Goal: Information Seeking & Learning: Find specific fact

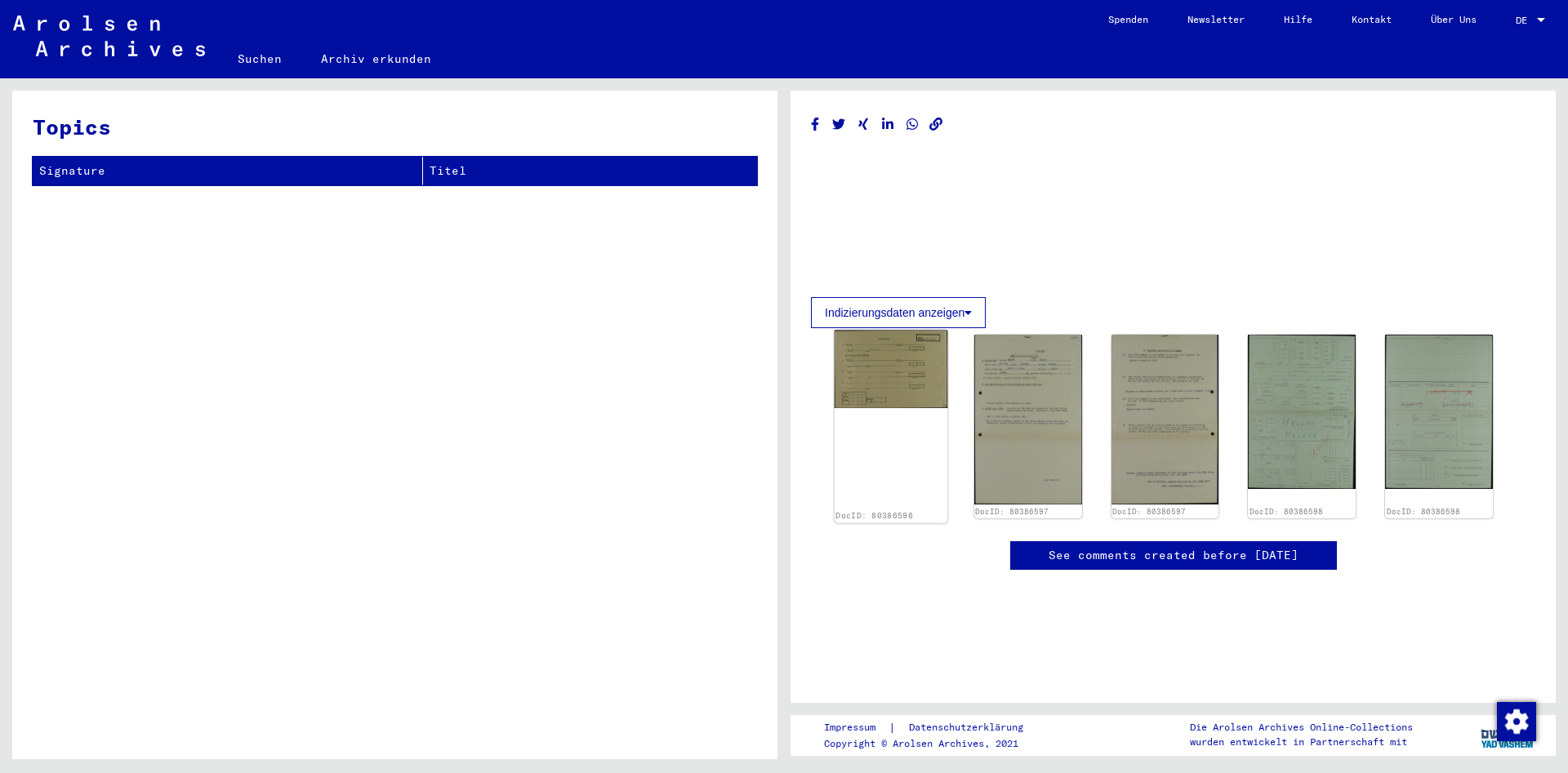
click at [887, 368] on img at bounding box center [891, 369] width 113 height 78
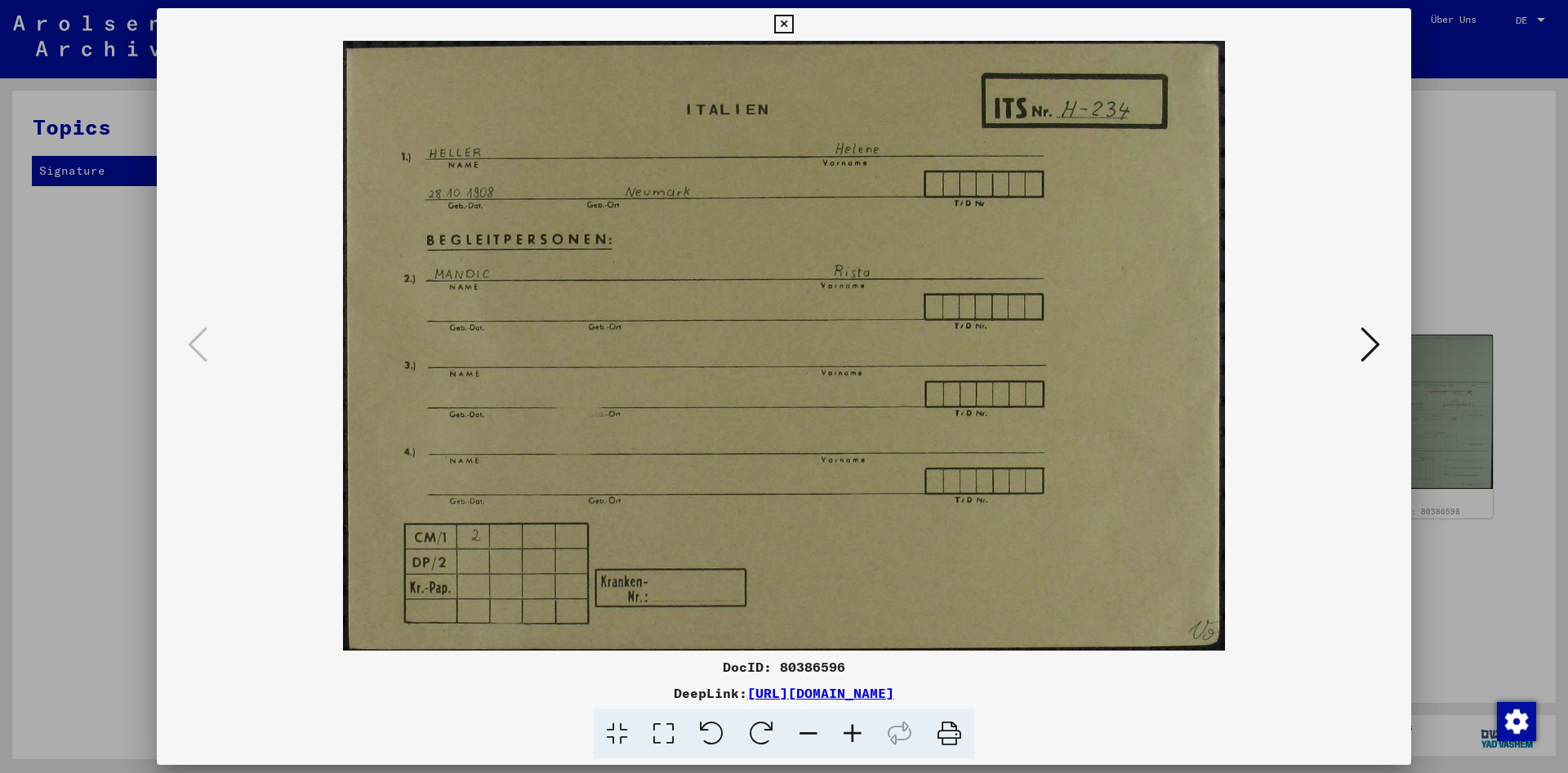
click at [1374, 348] on icon at bounding box center [1370, 344] width 19 height 40
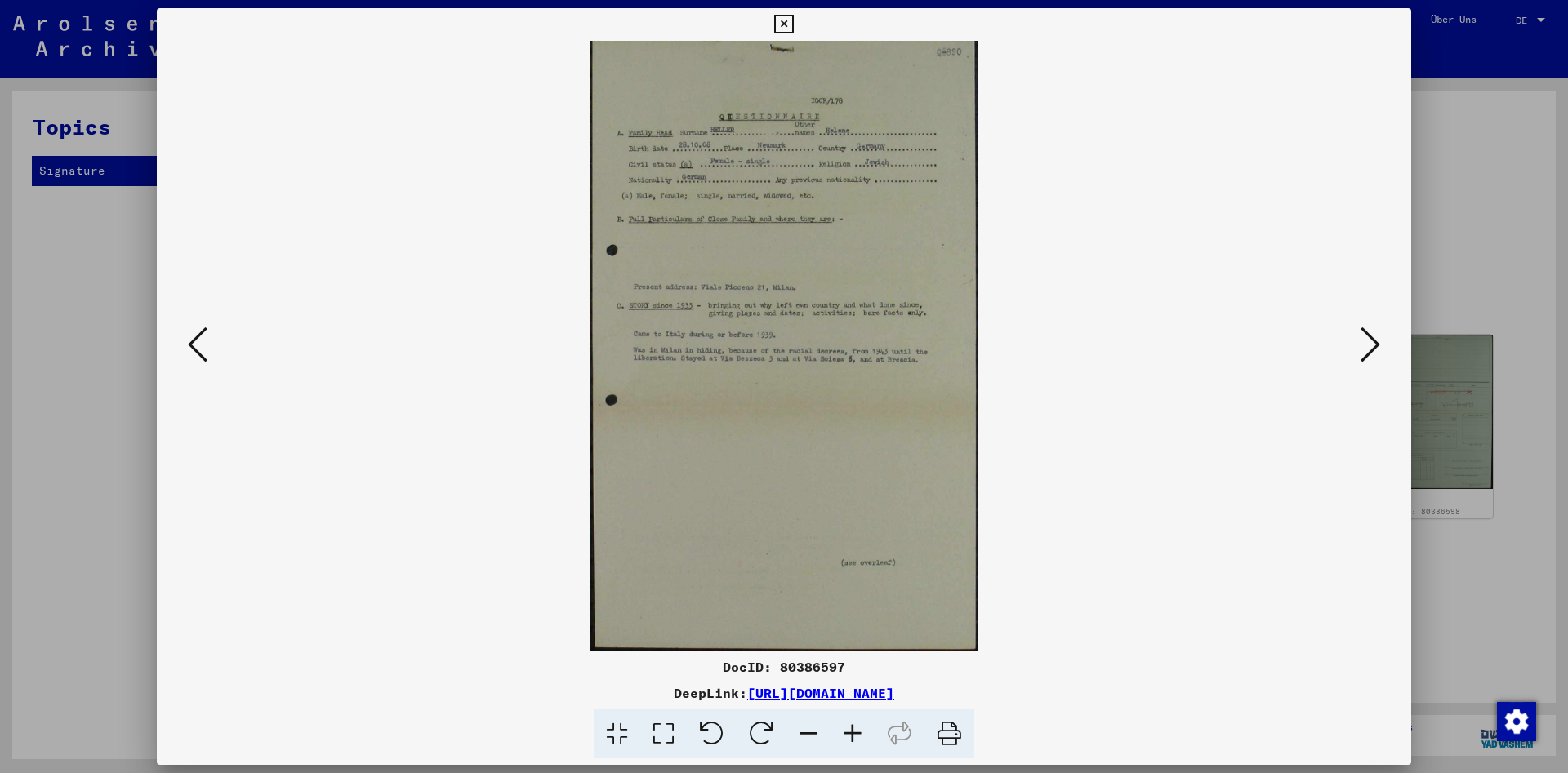
click at [810, 287] on img at bounding box center [784, 345] width 1143 height 610
click at [1368, 355] on icon at bounding box center [1370, 344] width 19 height 40
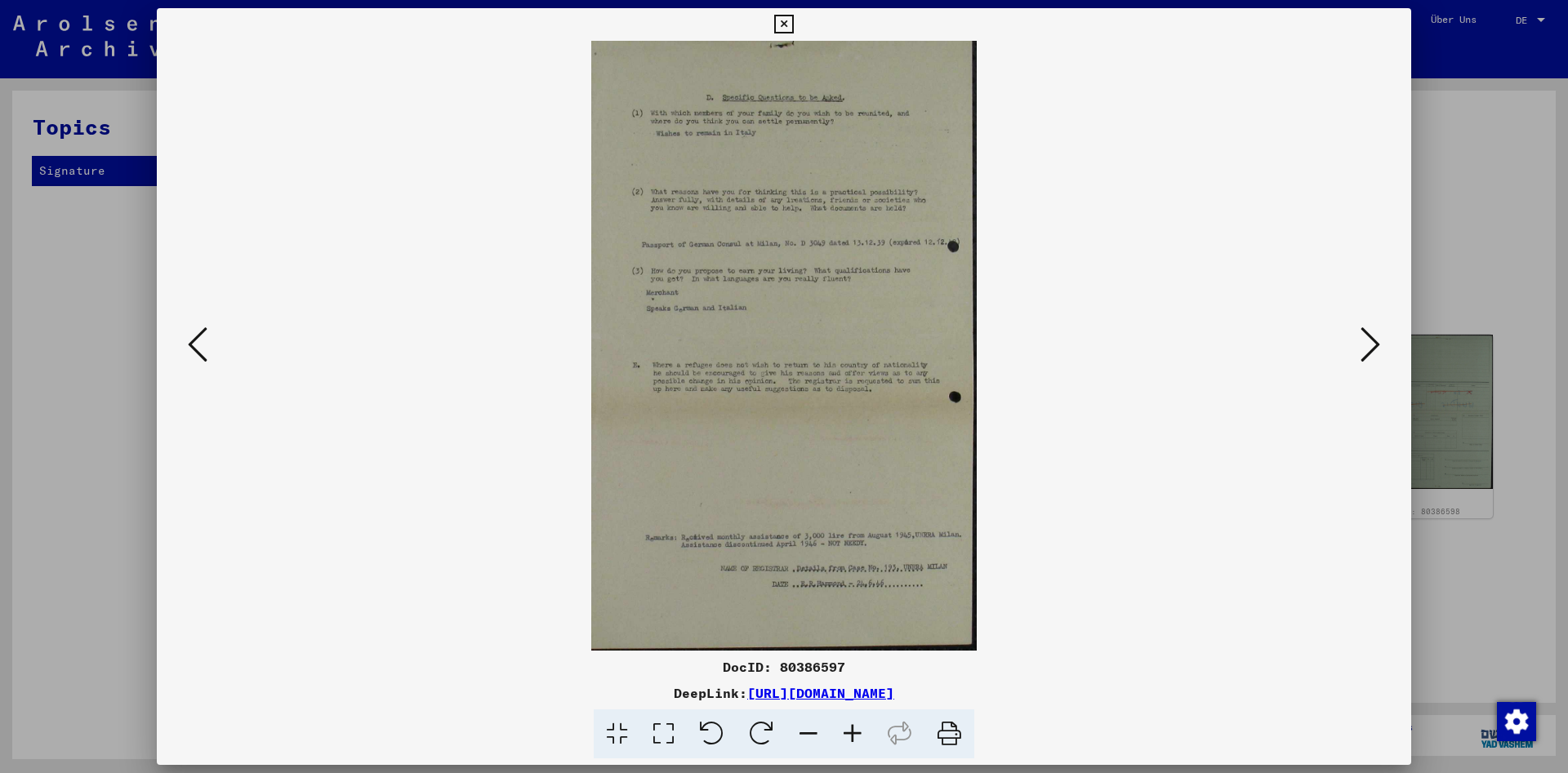
click at [223, 350] on img at bounding box center [784, 345] width 1143 height 610
click at [192, 347] on icon at bounding box center [197, 344] width 19 height 40
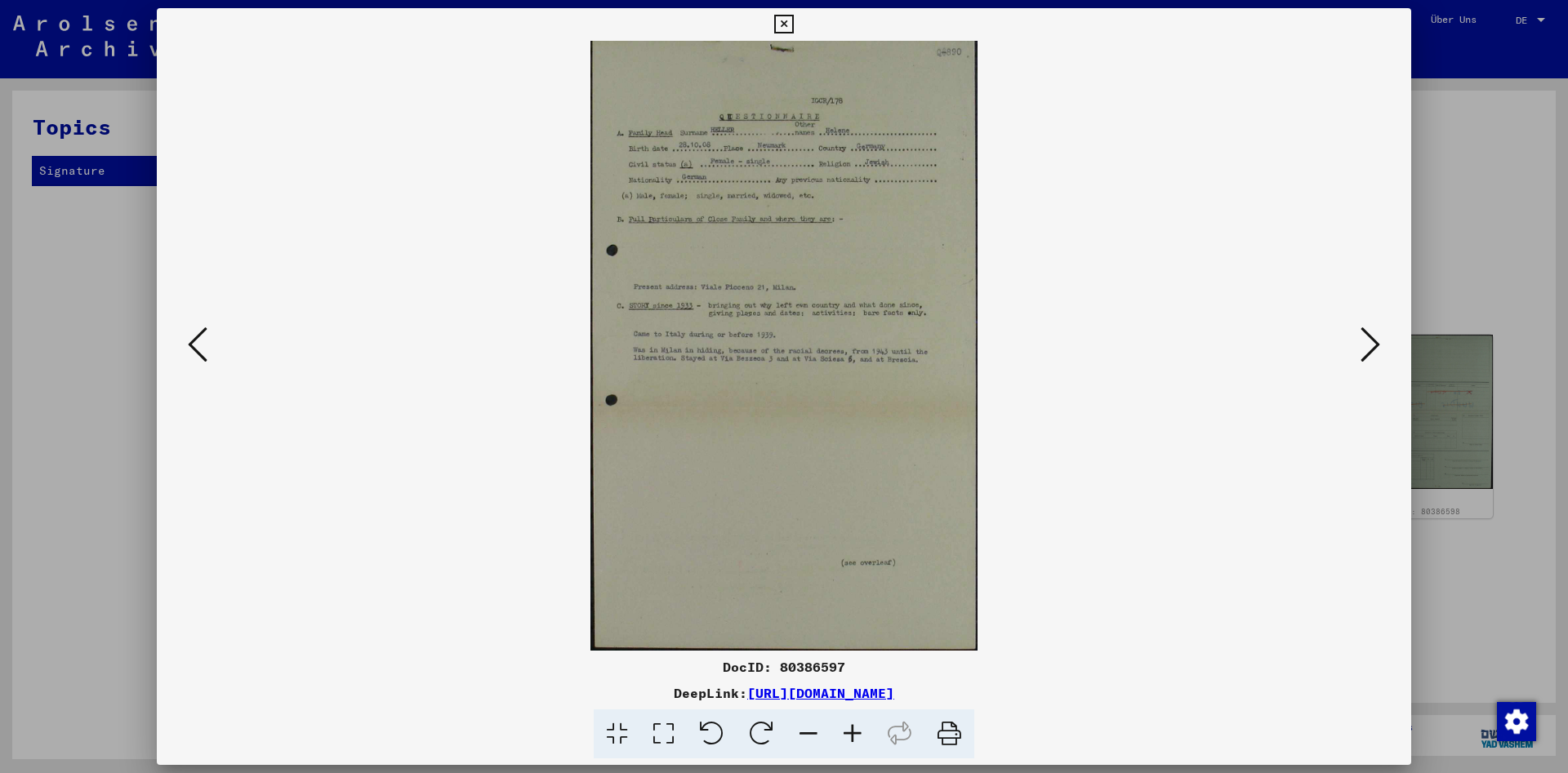
click at [192, 347] on icon at bounding box center [197, 344] width 19 height 40
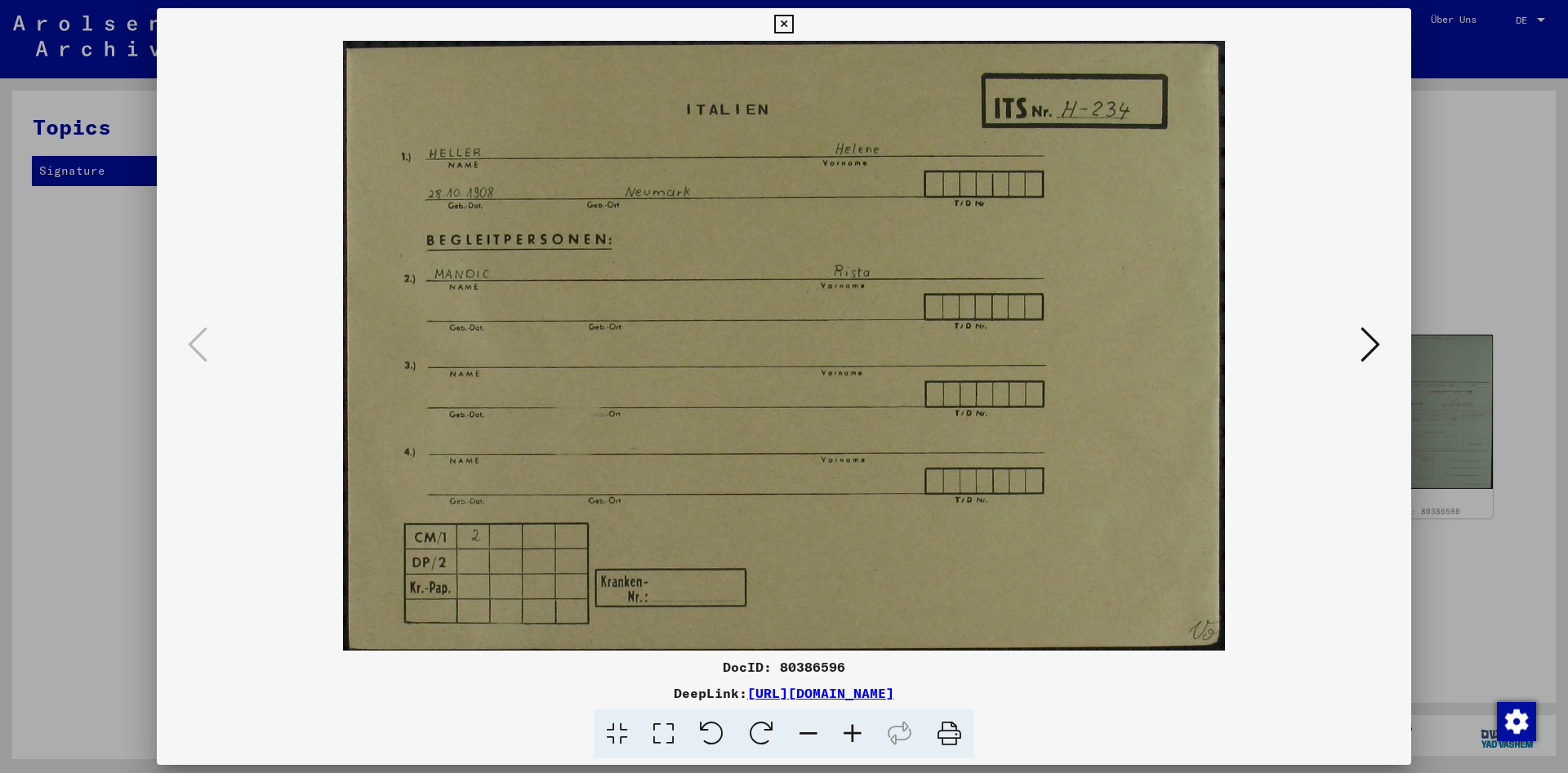
click at [1349, 355] on img at bounding box center [784, 345] width 1143 height 610
click at [1360, 349] on button at bounding box center [1370, 345] width 29 height 46
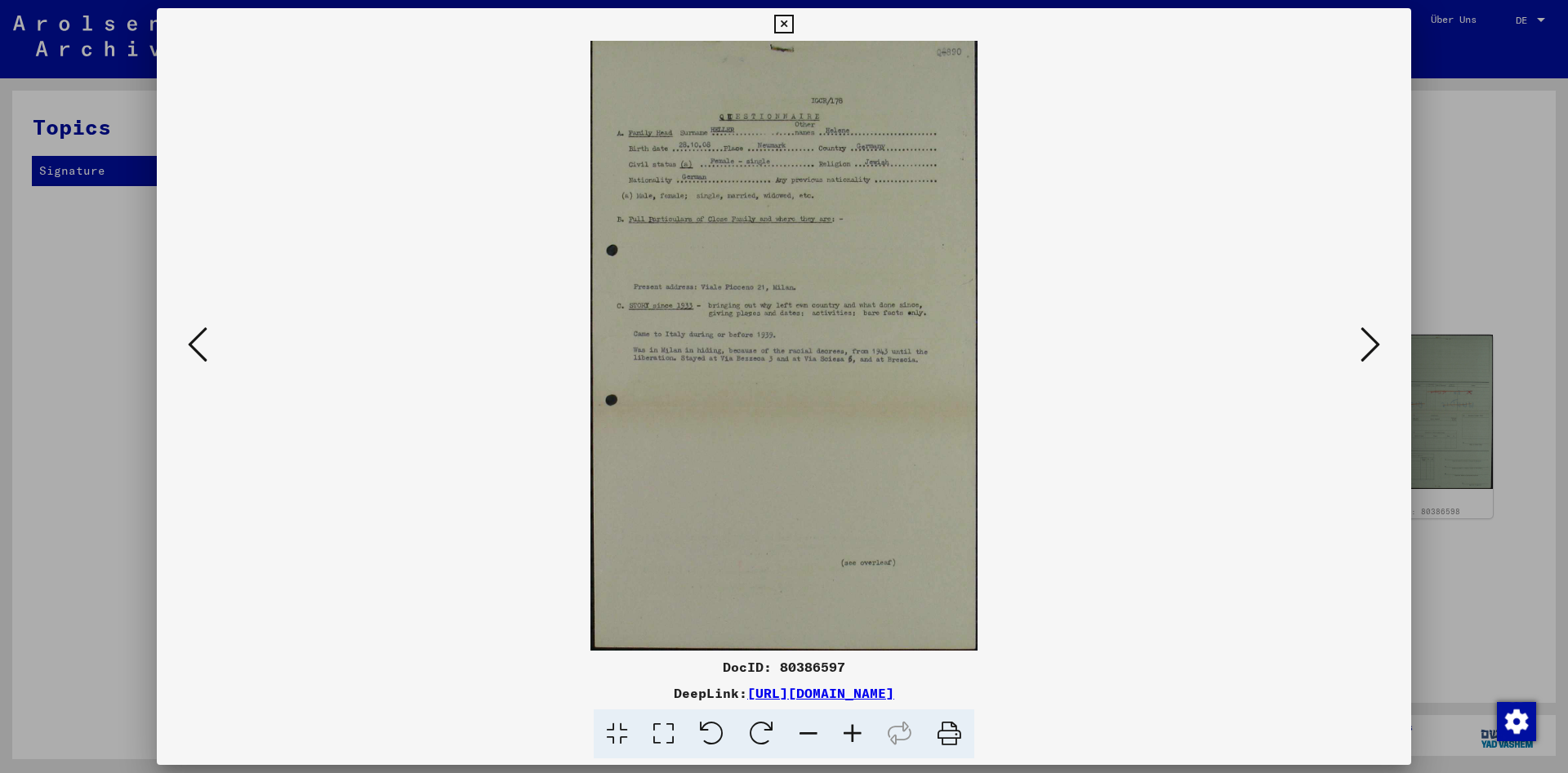
click at [1360, 349] on button at bounding box center [1370, 345] width 29 height 46
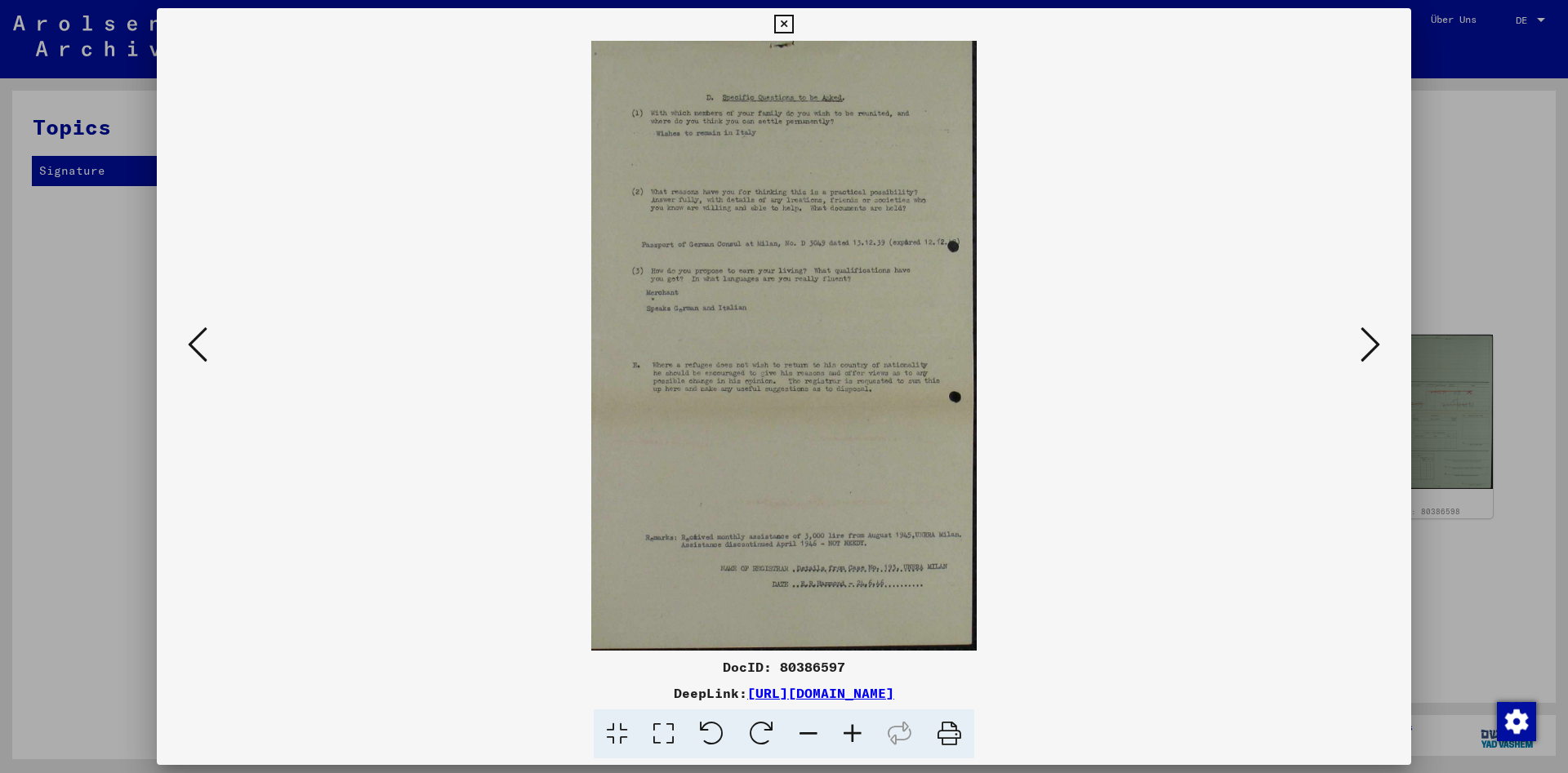
click at [793, 24] on icon at bounding box center [784, 24] width 19 height 19
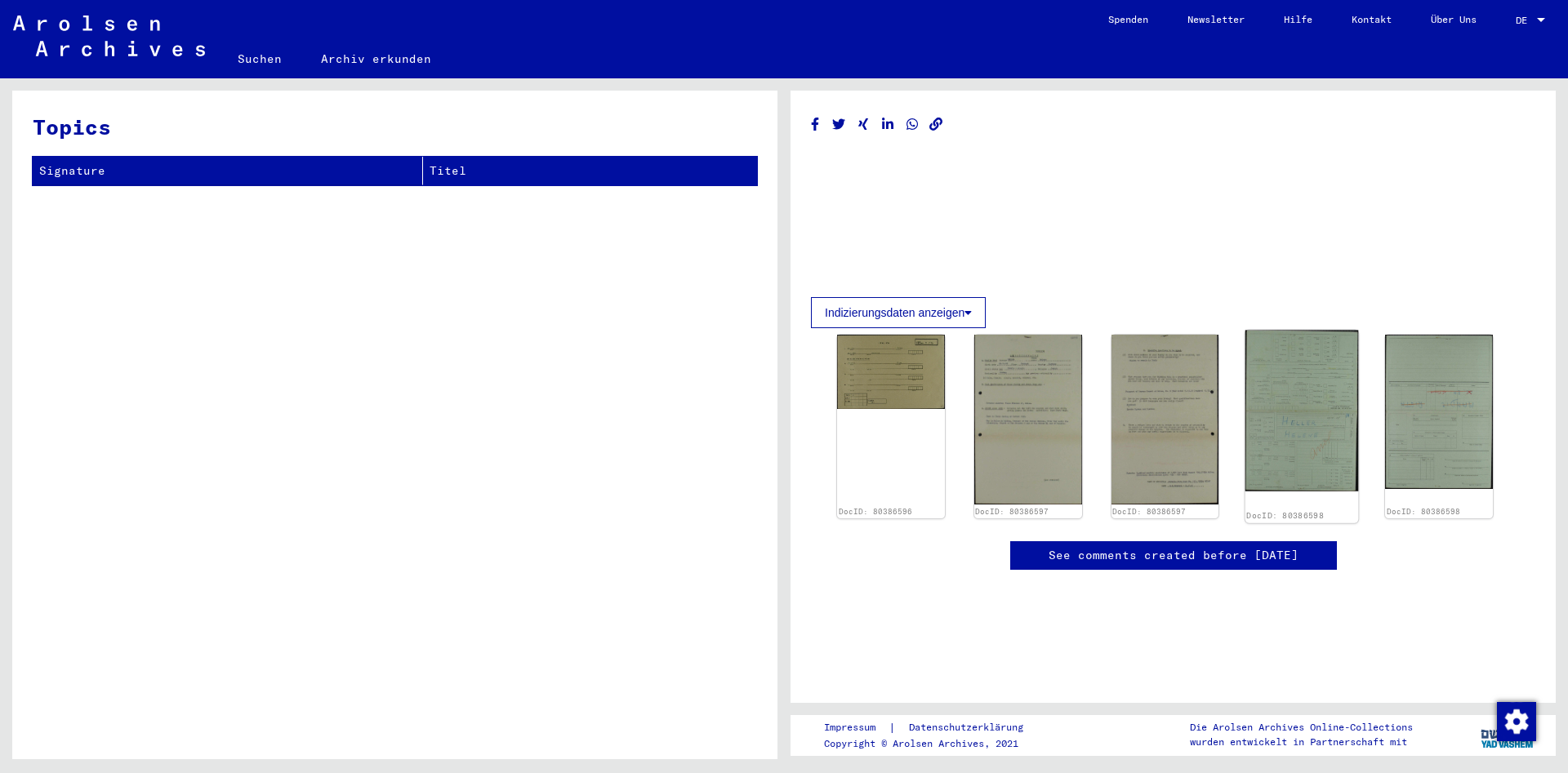
click at [1304, 456] on img at bounding box center [1302, 411] width 113 height 162
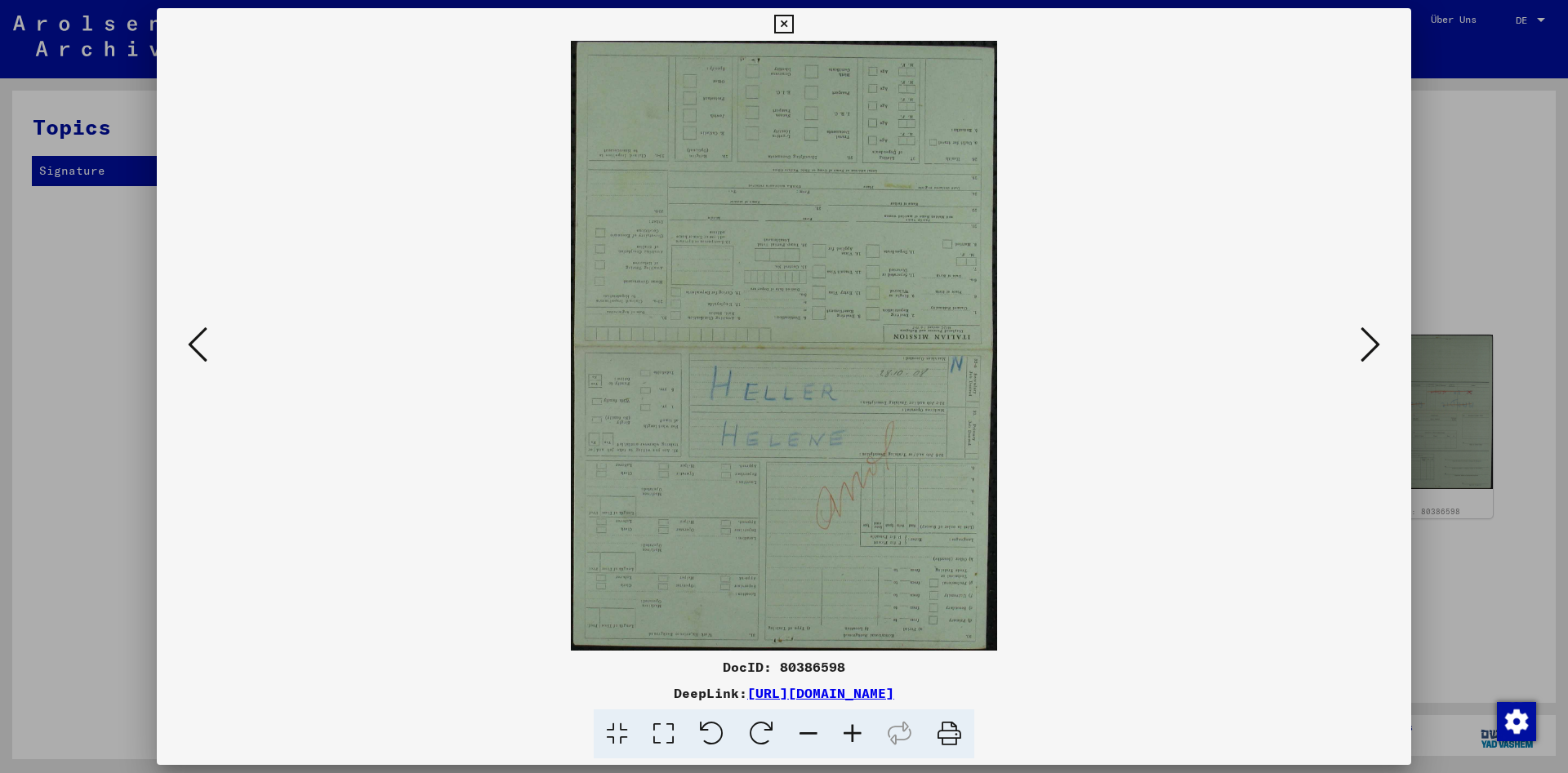
click at [200, 343] on icon at bounding box center [197, 344] width 19 height 40
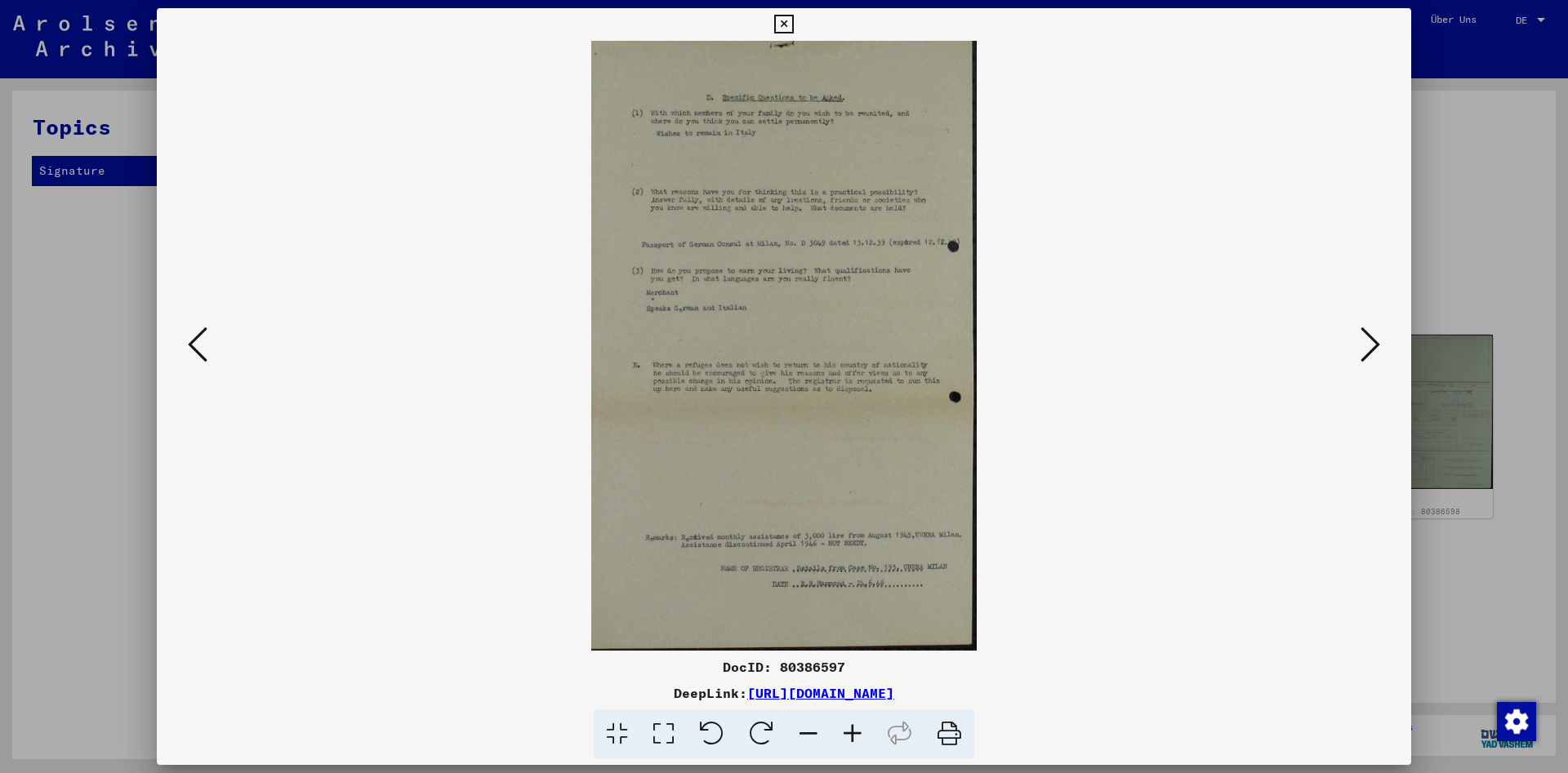
click at [200, 343] on icon at bounding box center [197, 344] width 19 height 40
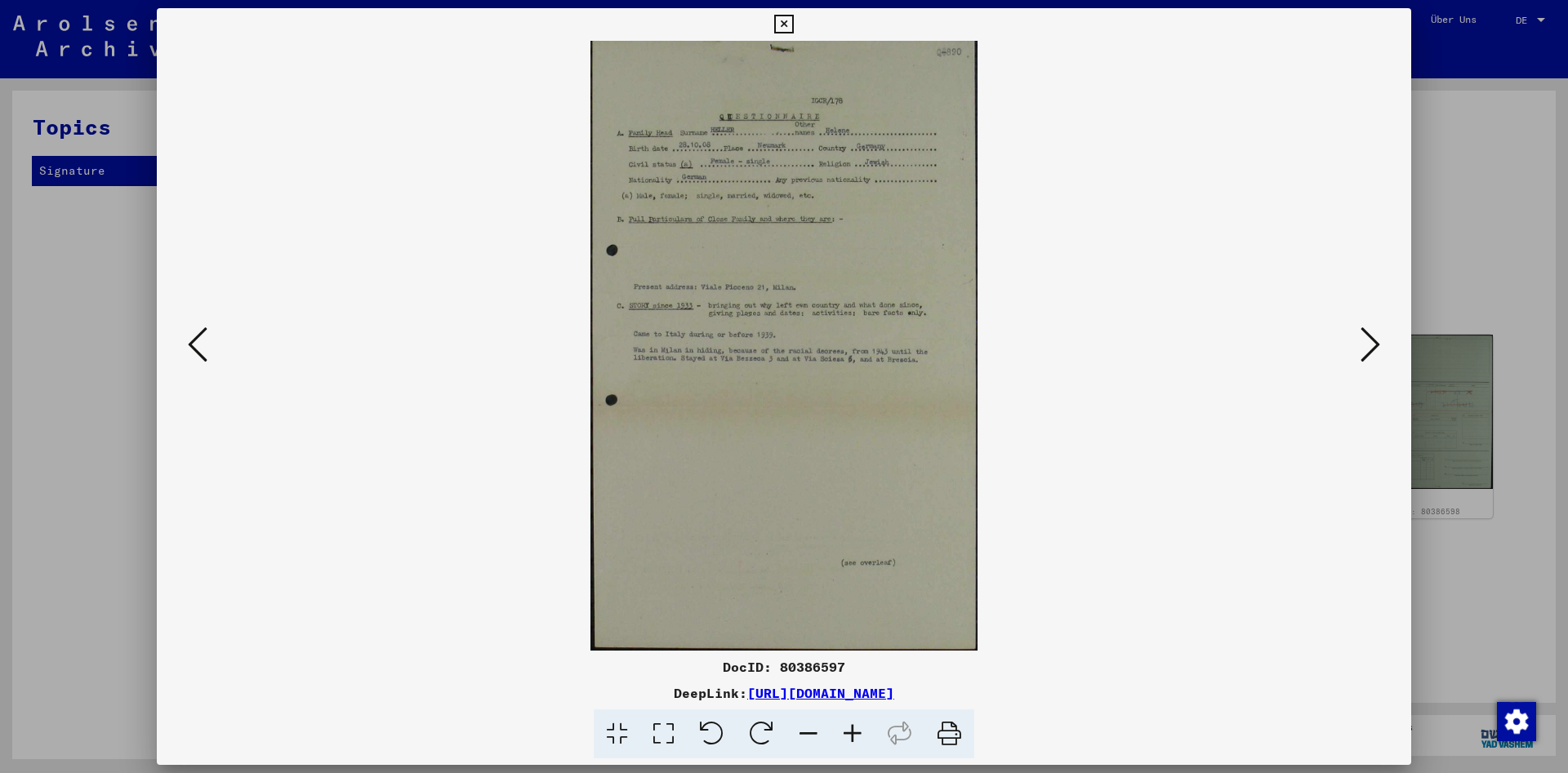
click at [793, 26] on icon at bounding box center [784, 24] width 19 height 19
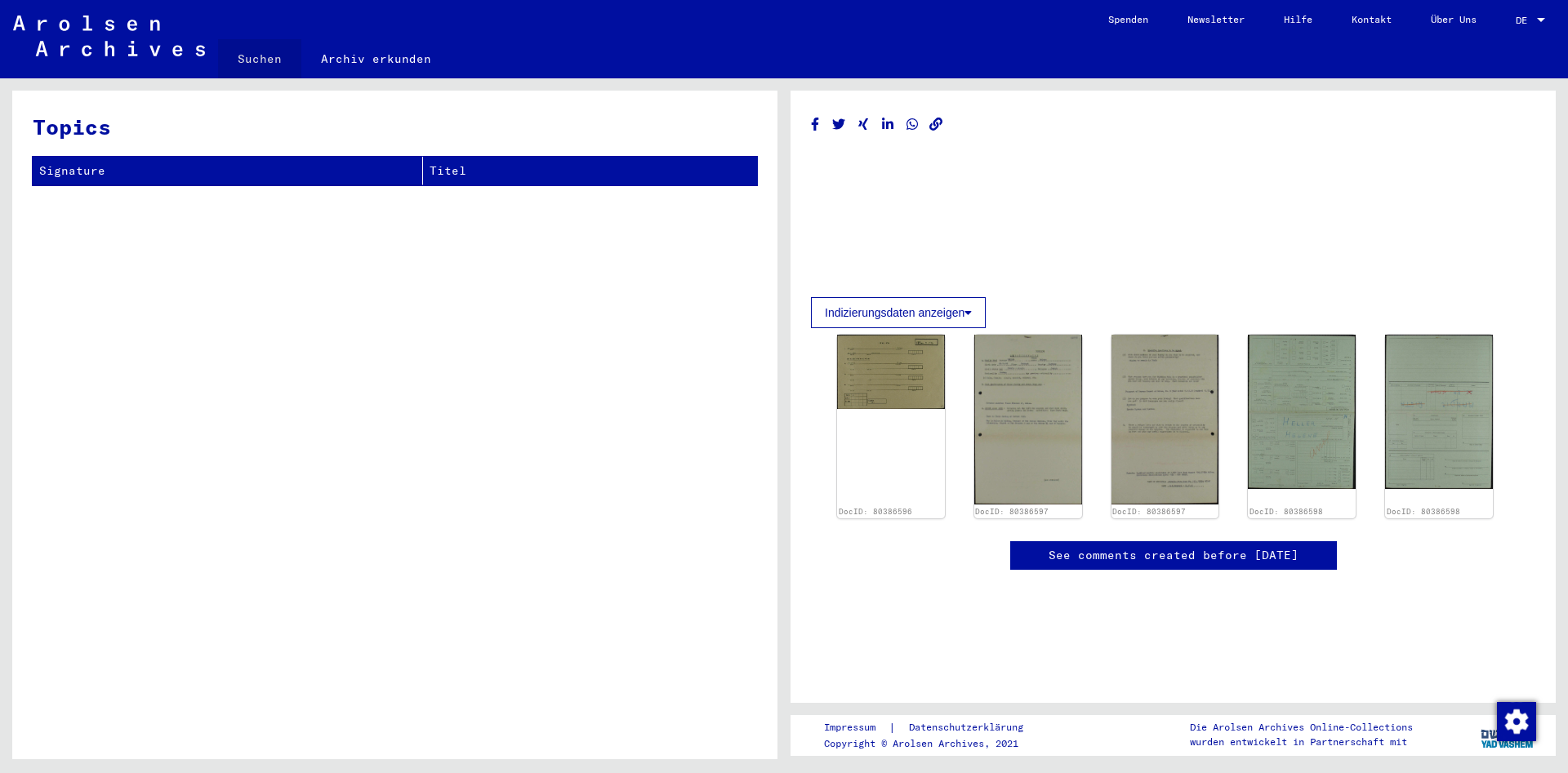
click at [268, 62] on link "Suchen" at bounding box center [260, 59] width 83 height 40
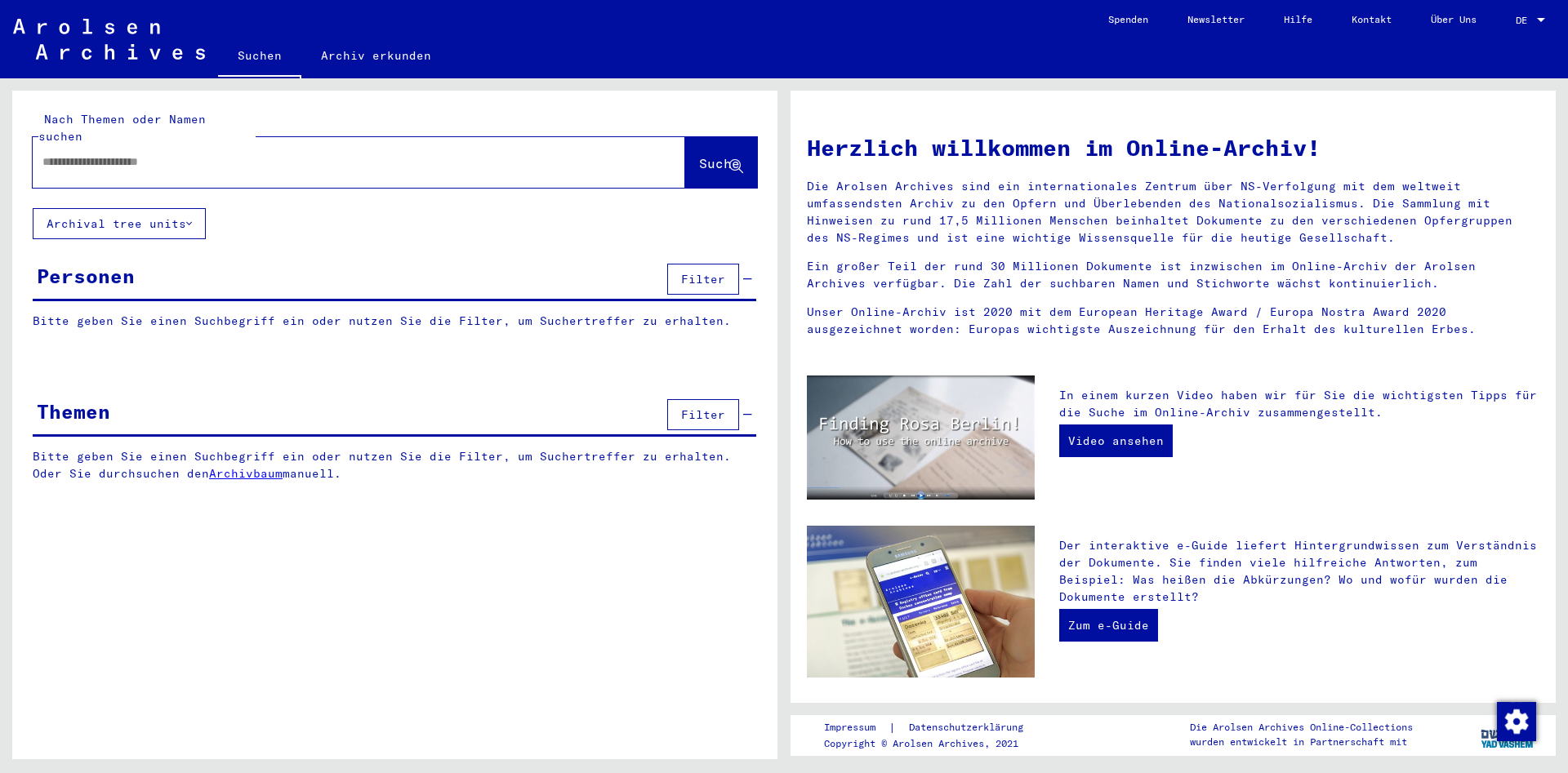
drag, startPoint x: 350, startPoint y: 136, endPoint x: 339, endPoint y: 145, distance: 14.2
click at [350, 144] on div at bounding box center [334, 163] width 603 height 37
click at [321, 154] on div at bounding box center [334, 163] width 603 height 37
click at [329, 153] on input "text" at bounding box center [339, 162] width 594 height 17
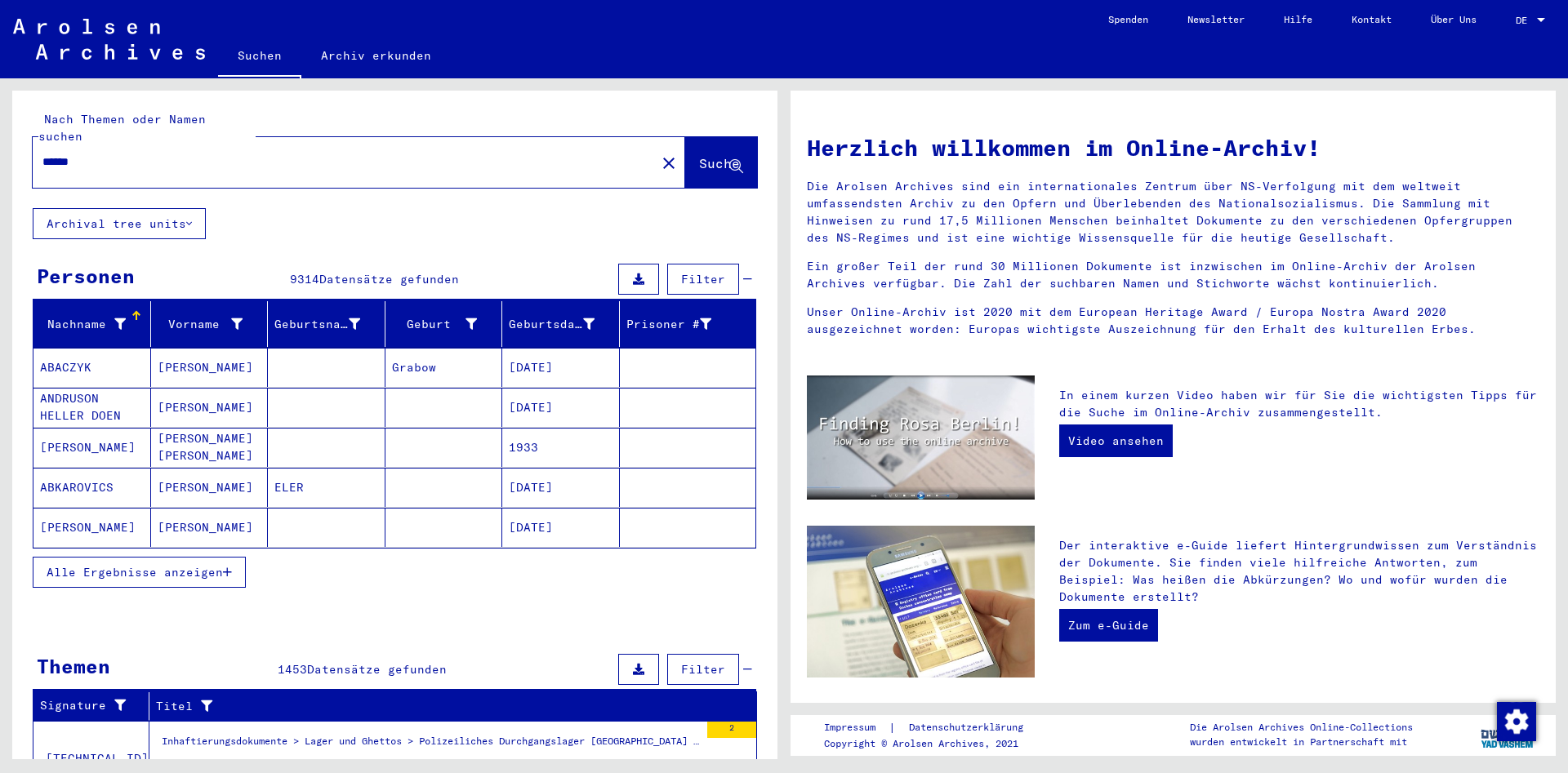
click at [277, 153] on input "******" at bounding box center [339, 162] width 594 height 17
type input "**********"
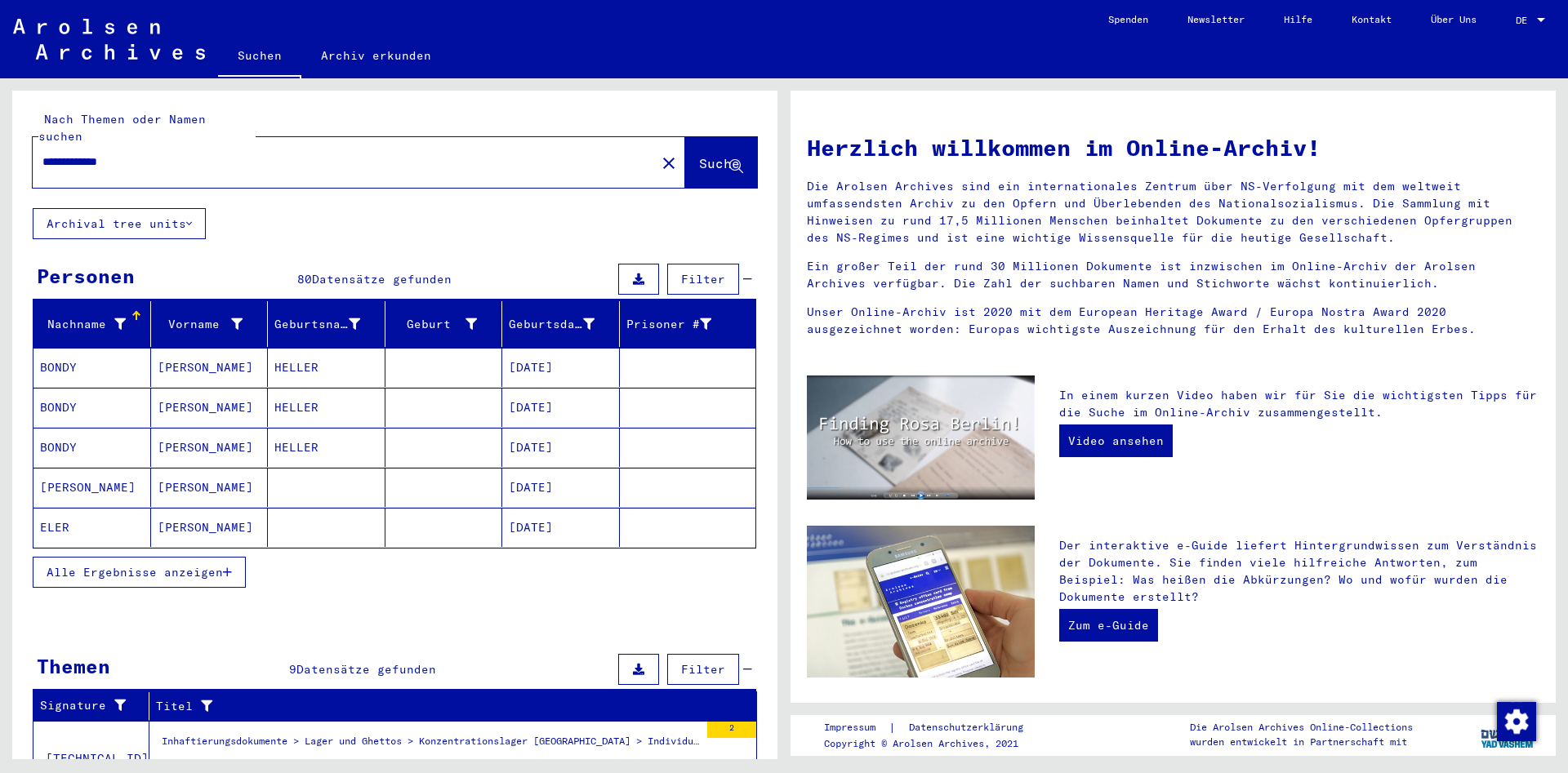
click at [213, 557] on button "Alle Ergebnisse anzeigen" at bounding box center [139, 572] width 213 height 31
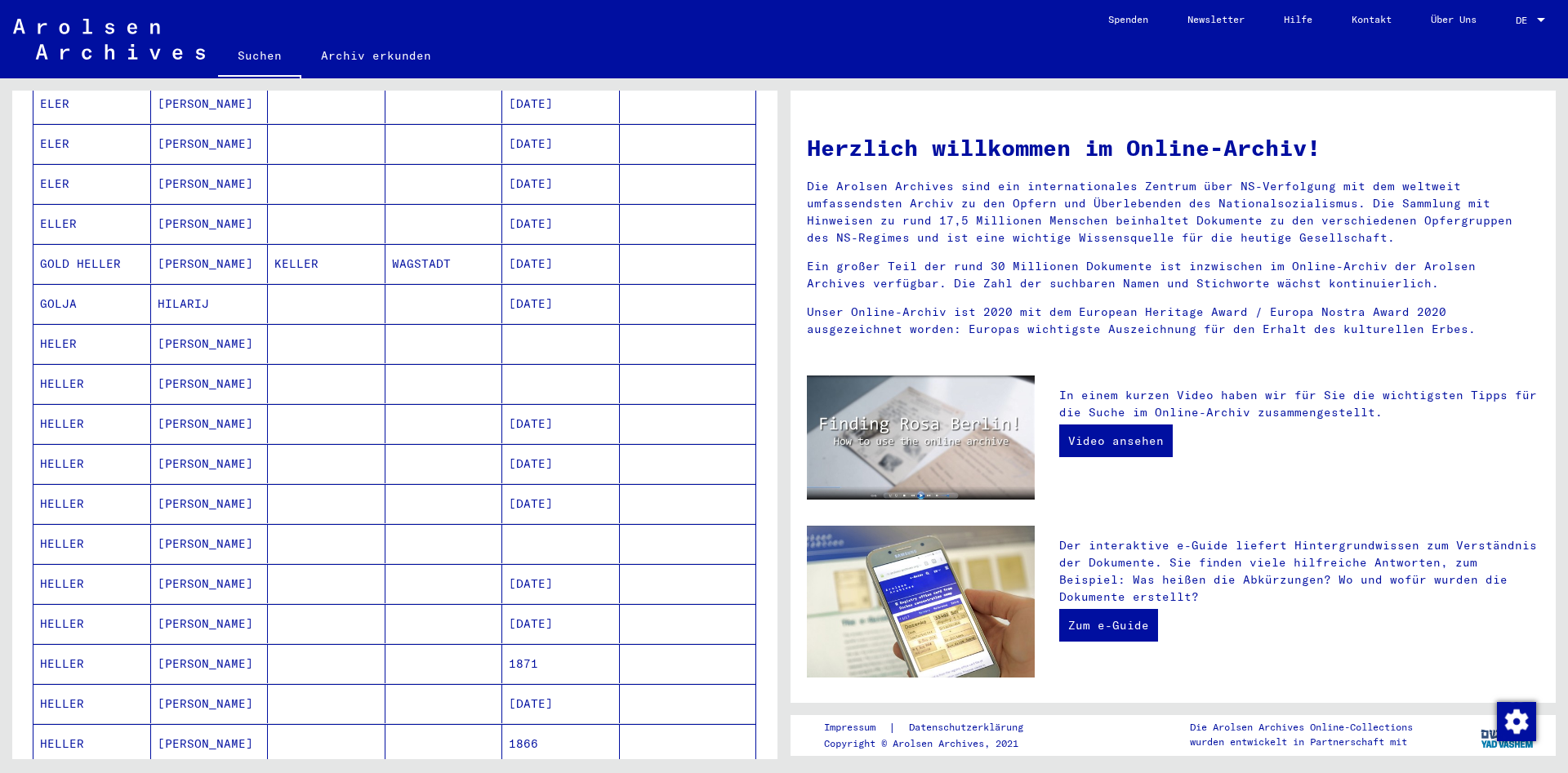
scroll to position [617, 0]
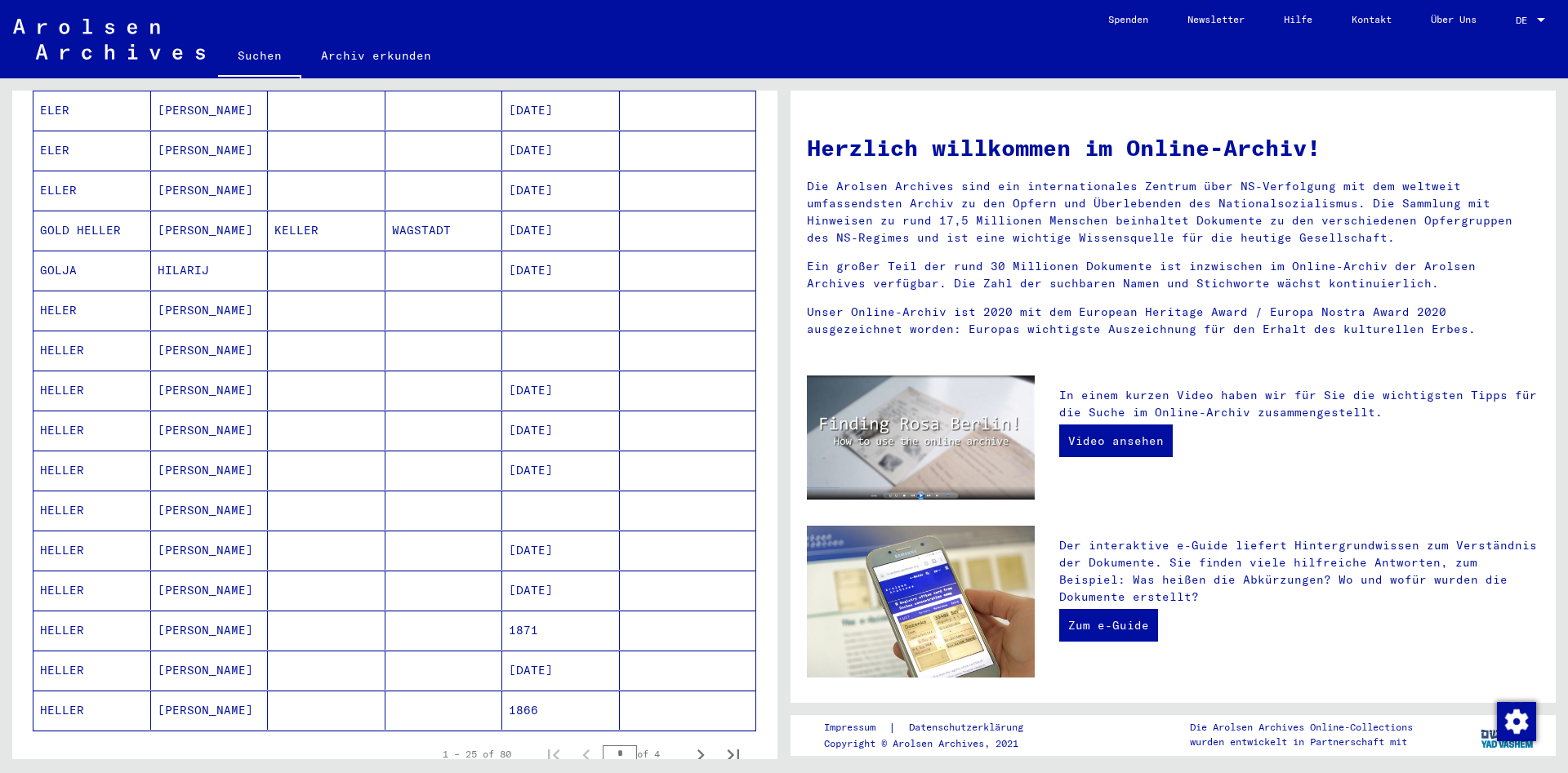
click at [560, 654] on mat-cell "[DATE]" at bounding box center [561, 669] width 118 height 40
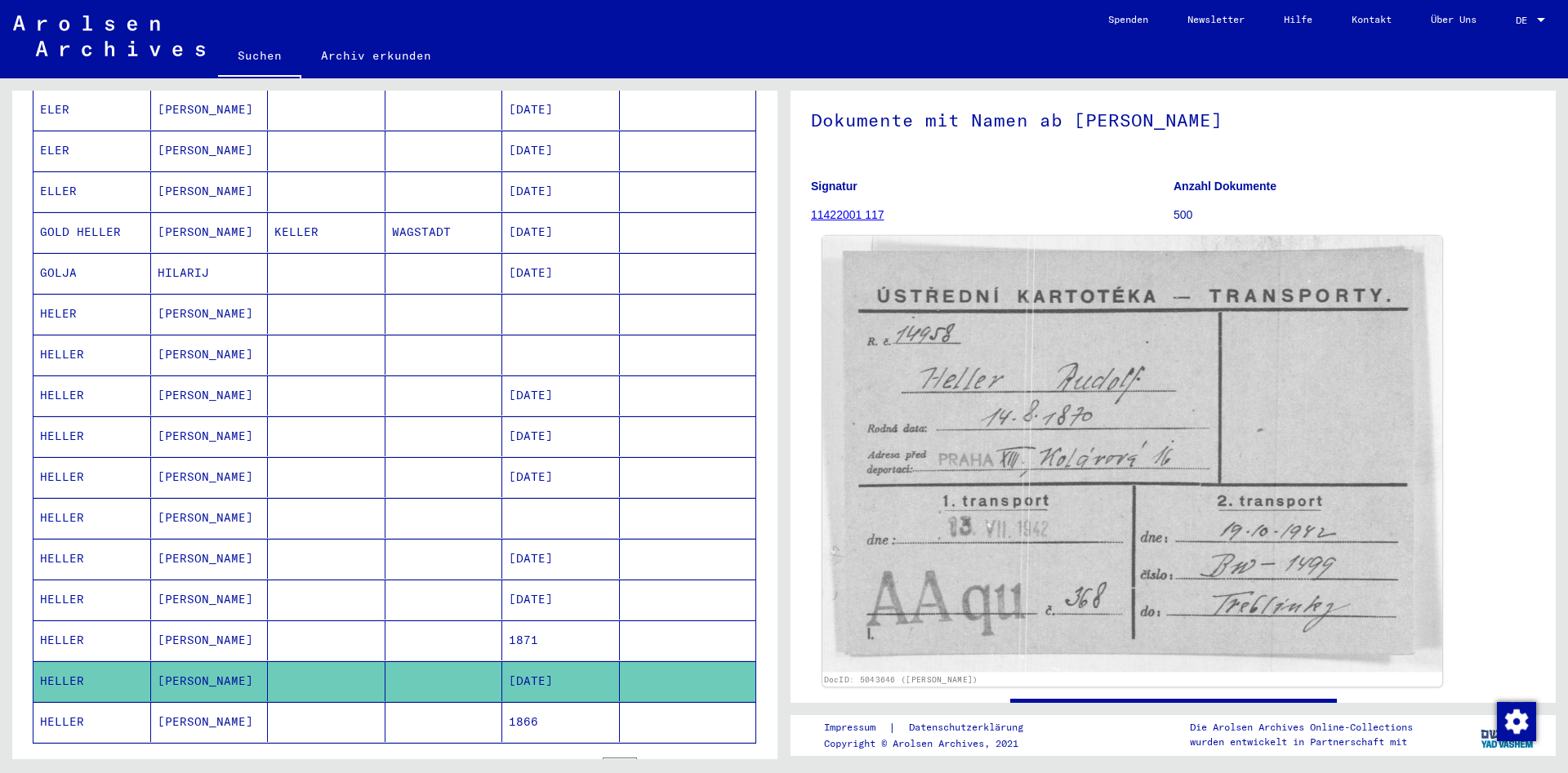
scroll to position [130, 0]
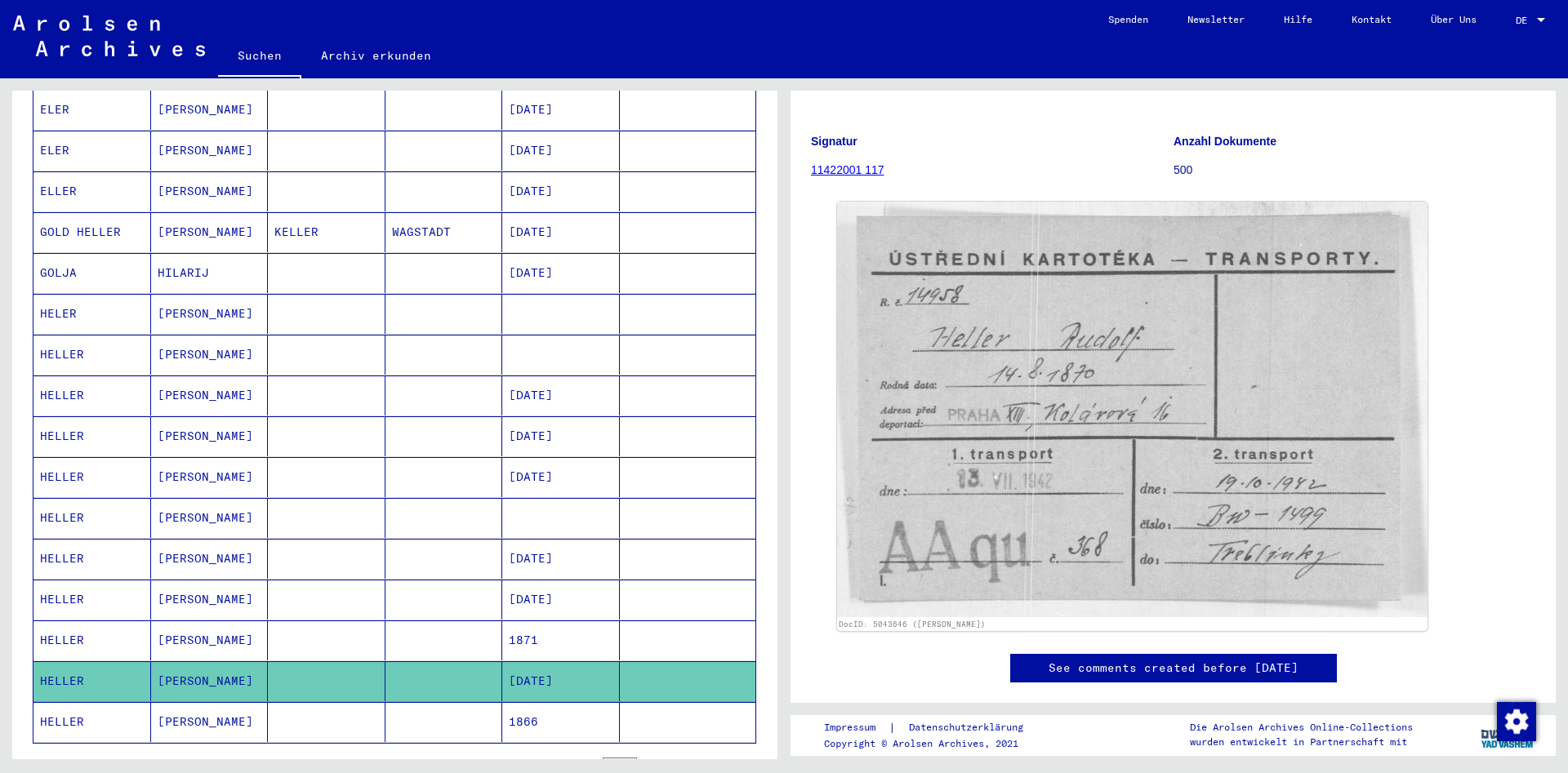
click at [543, 705] on mat-cell "1866" at bounding box center [561, 721] width 118 height 40
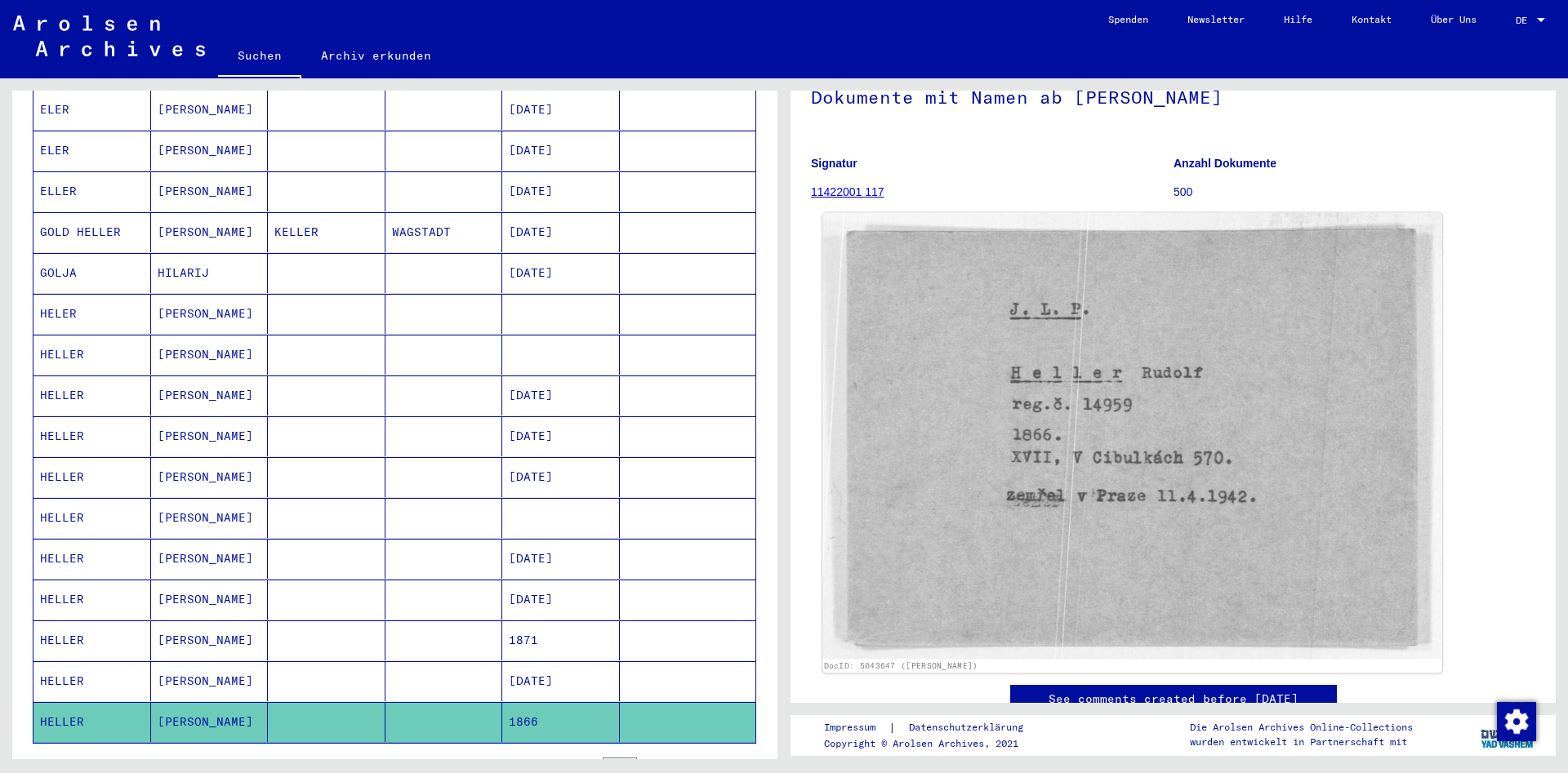
scroll to position [140, 0]
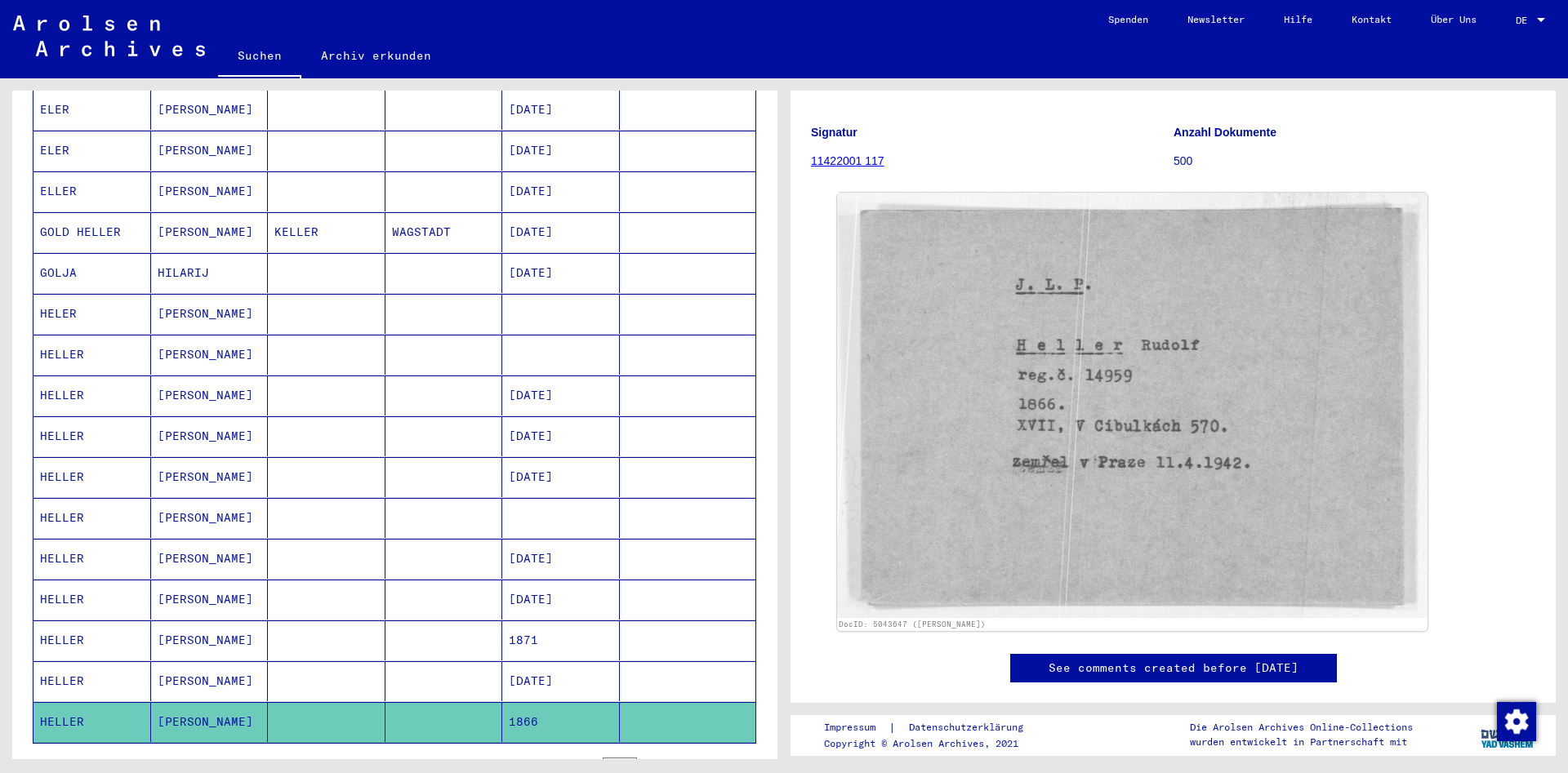
click at [565, 498] on mat-cell at bounding box center [561, 517] width 118 height 40
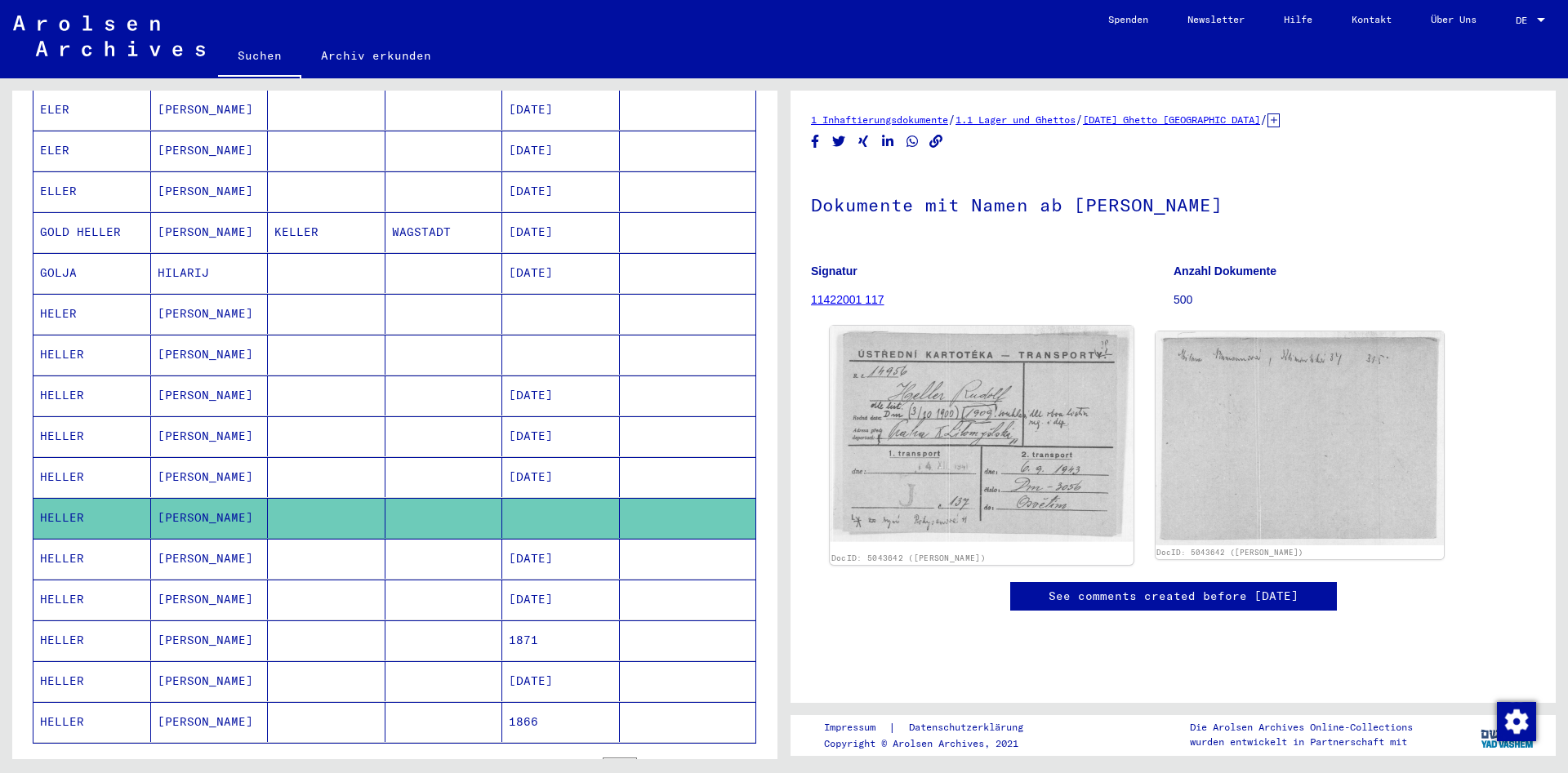
click at [985, 466] on img at bounding box center [982, 434] width 303 height 216
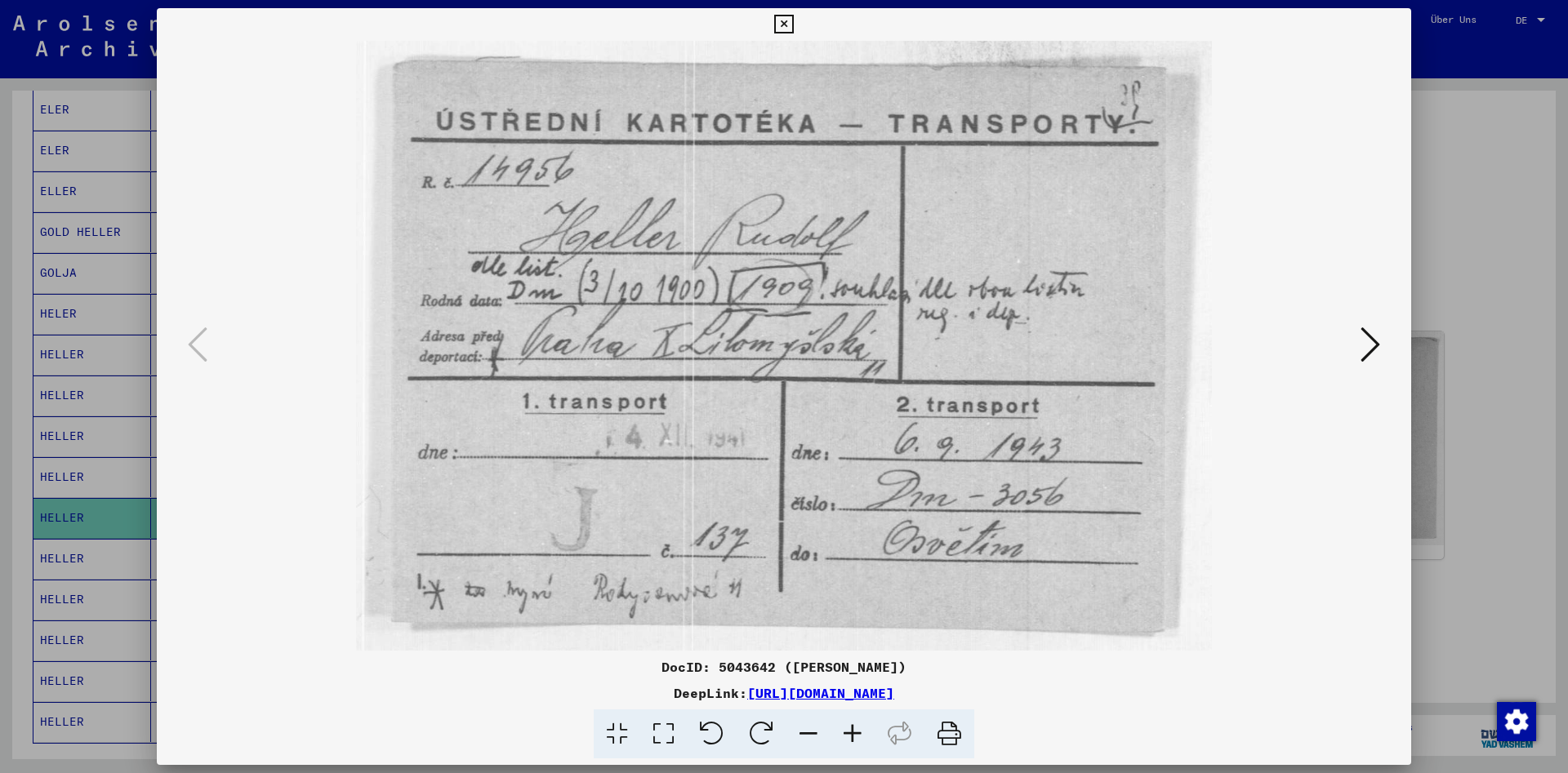
click at [793, 26] on icon at bounding box center [784, 24] width 19 height 19
